Goal: Information Seeking & Learning: Learn about a topic

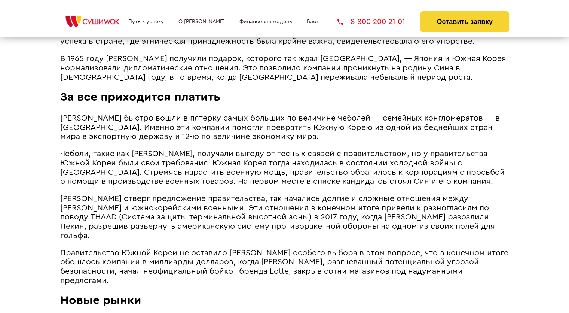
scroll to position [795, 0]
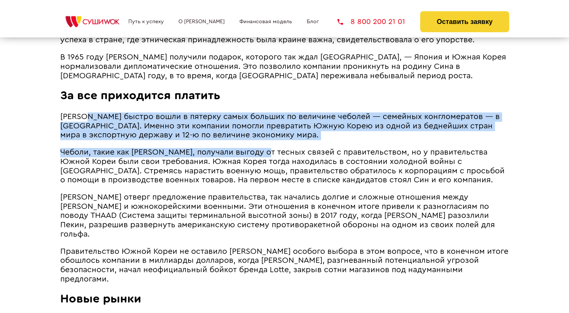
drag, startPoint x: 87, startPoint y: 74, endPoint x: 260, endPoint y: 102, distance: 175.4
click at [262, 106] on article "Компания Lotte, основанная корейским мигрантом в [GEOGRAPHIC_DATA] в 1948 году …" at bounding box center [284, 196] width 449 height 1019
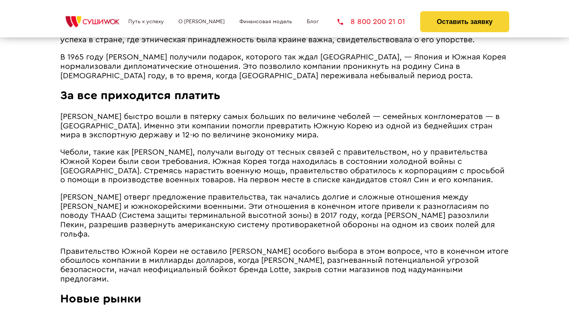
click at [362, 148] on span "Чеболи, такие как [PERSON_NAME], получали выгоду от тесных связей с правительст…" at bounding box center [282, 166] width 445 height 36
drag, startPoint x: 292, startPoint y: 97, endPoint x: 147, endPoint y: 100, distance: 144.9
click at [147, 112] on p "[PERSON_NAME] быстро вошли в пятерку самых больших по величине чеболей ― семейн…" at bounding box center [284, 126] width 449 height 28
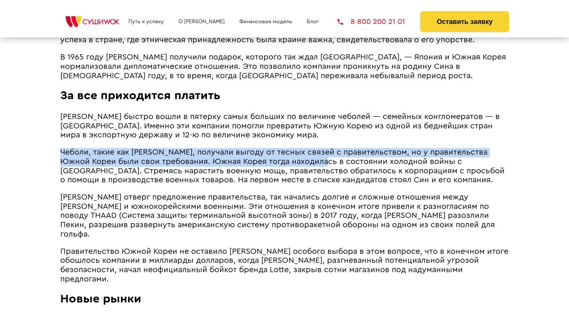
drag, startPoint x: 62, startPoint y: 119, endPoint x: 286, endPoint y: 131, distance: 224.5
click at [300, 148] on span "Чеболи, такие как [PERSON_NAME], получали выгоду от тесных связей с правительст…" at bounding box center [282, 166] width 445 height 36
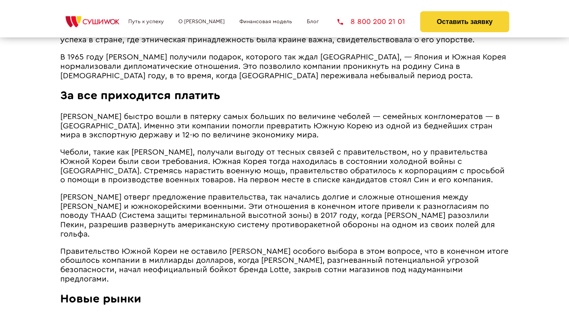
click at [122, 193] on span "[PERSON_NAME] отверг предложение правительства, так начались долгие и сложные о…" at bounding box center [277, 215] width 435 height 45
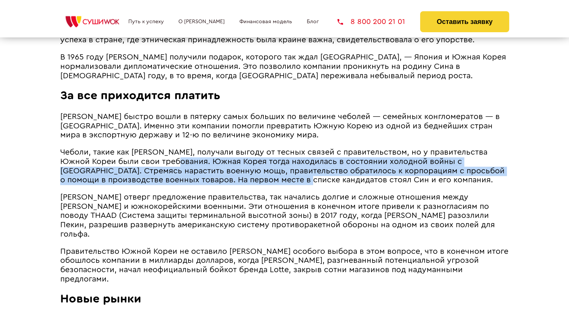
drag, startPoint x: 154, startPoint y: 123, endPoint x: 305, endPoint y: 147, distance: 152.3
click at [305, 148] on span "Чеболи, такие как [PERSON_NAME], получали выгоду от тесных связей с правительст…" at bounding box center [282, 166] width 445 height 36
click at [123, 193] on span "[PERSON_NAME] отверг предложение правительства, так начались долгие и сложные о…" at bounding box center [277, 215] width 435 height 45
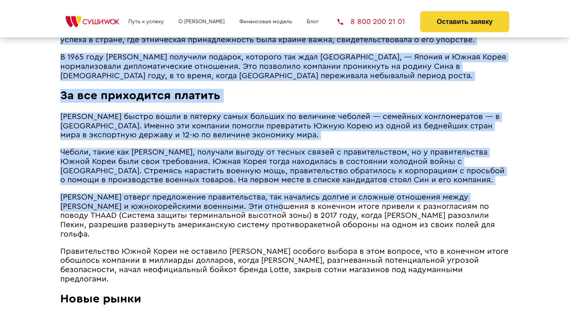
drag, startPoint x: 55, startPoint y: 162, endPoint x: 290, endPoint y: 167, distance: 235.1
click at [152, 247] on span "Правительство Южной Кореи не оставило [PERSON_NAME] особого выбора в этом вопро…" at bounding box center [284, 265] width 448 height 36
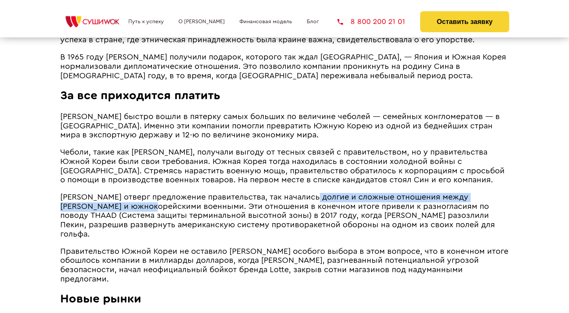
drag, startPoint x: 314, startPoint y: 160, endPoint x: 171, endPoint y: 169, distance: 144.0
click at [171, 193] on span "[PERSON_NAME] отверг предложение правительства, так начались долгие и сложные о…" at bounding box center [277, 215] width 435 height 45
